Goal: Task Accomplishment & Management: Manage account settings

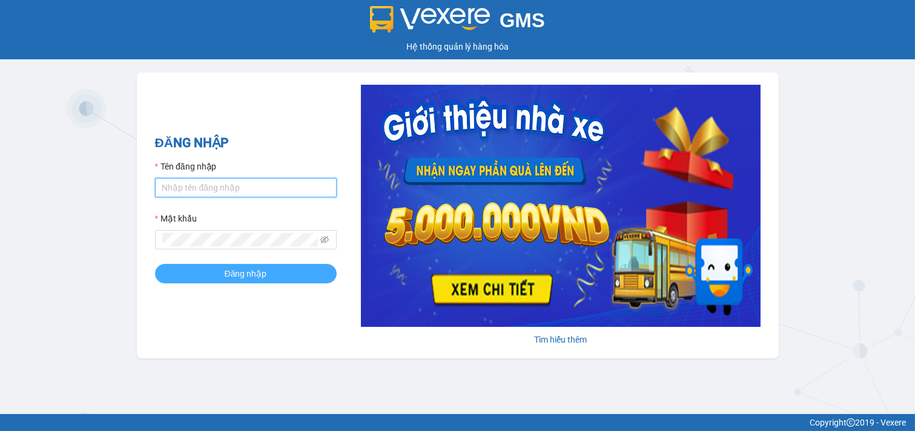
type input "nhi.taithang"
click at [243, 271] on span "Đăng nhập" at bounding box center [246, 273] width 42 height 13
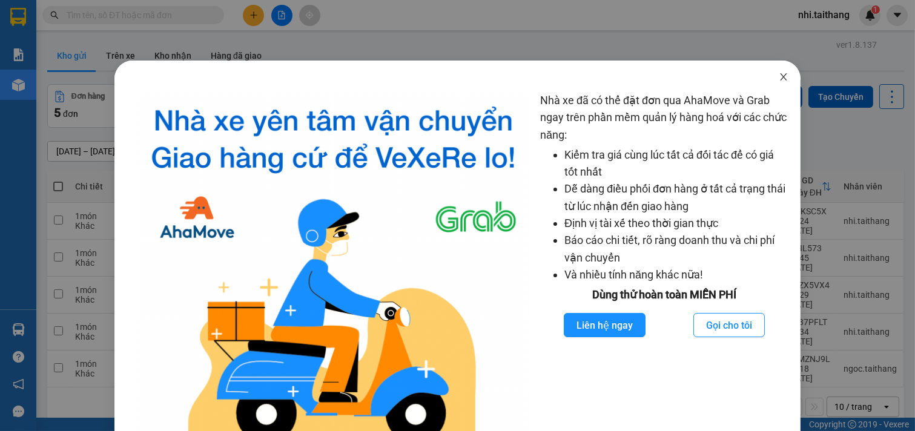
click at [780, 76] on icon "close" at bounding box center [783, 76] width 7 height 7
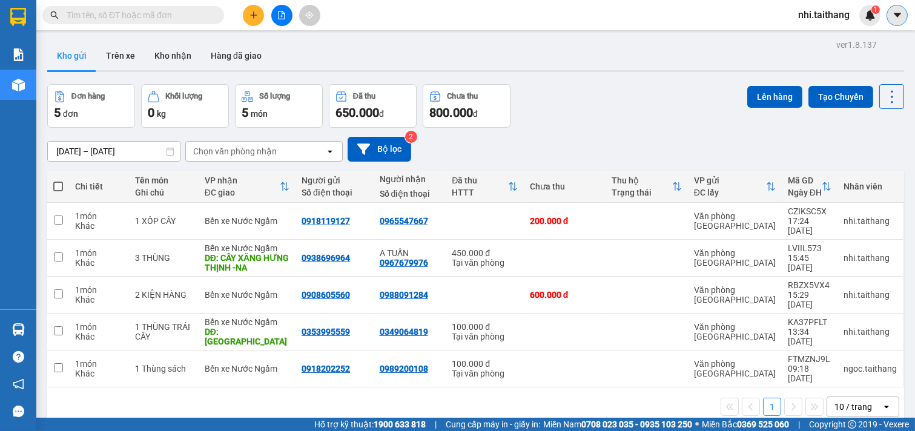
click at [903, 18] on icon "caret-down" at bounding box center [897, 15] width 11 height 11
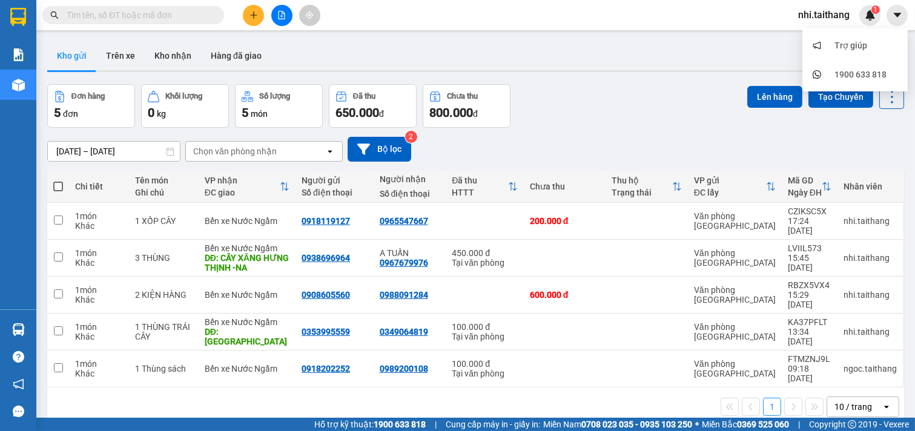
click at [824, 13] on span "nhi.taithang" at bounding box center [824, 14] width 71 height 15
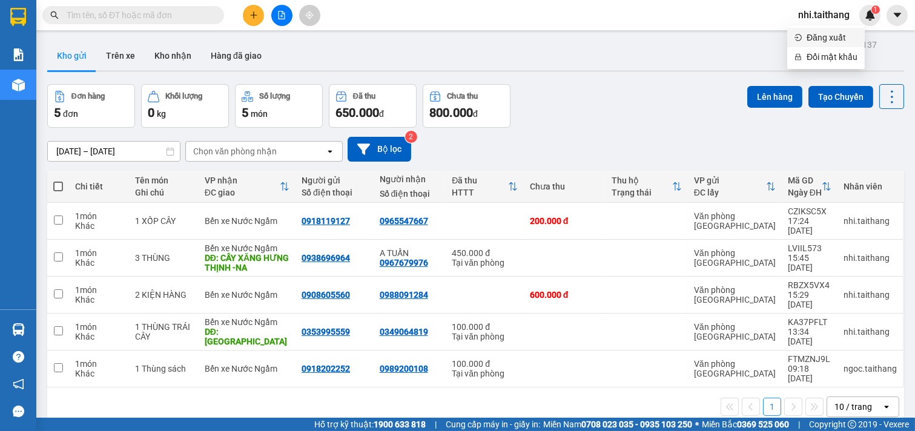
click at [826, 37] on span "Đăng xuất" at bounding box center [832, 37] width 51 height 13
